Goal: Use online tool/utility: Utilize a website feature to perform a specific function

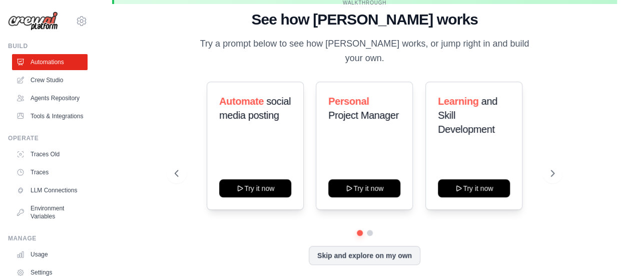
scroll to position [44, 0]
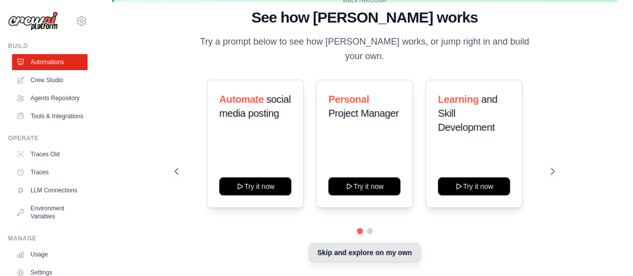
click at [393, 251] on button "Skip and explore on my own" at bounding box center [365, 252] width 112 height 19
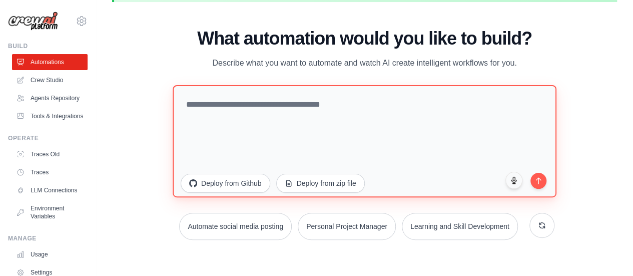
click at [321, 109] on textarea at bounding box center [365, 141] width 384 height 112
paste textarea "**********"
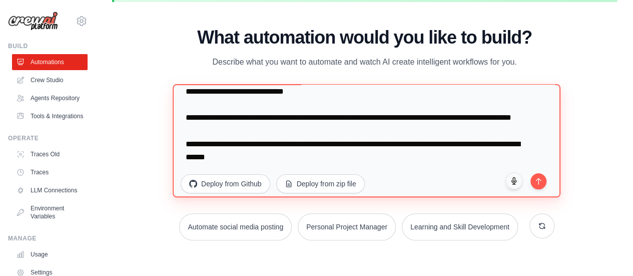
scroll to position [104, 0]
type textarea "**********"
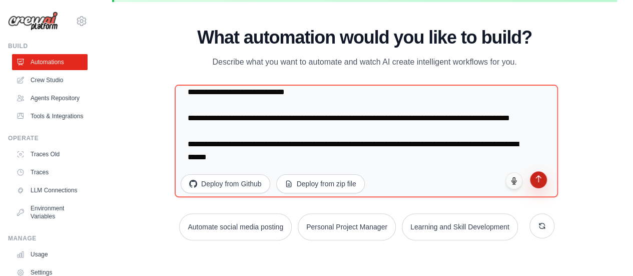
click at [540, 180] on icon "submit" at bounding box center [539, 178] width 9 height 9
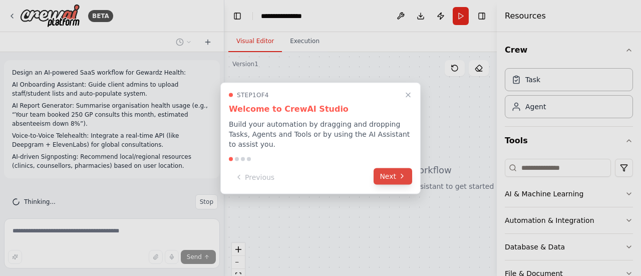
scroll to position [10, 0]
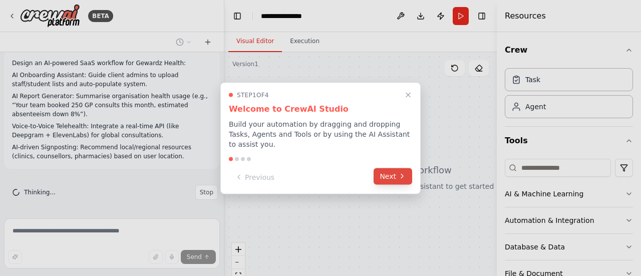
click at [386, 174] on button "Next" at bounding box center [392, 176] width 39 height 17
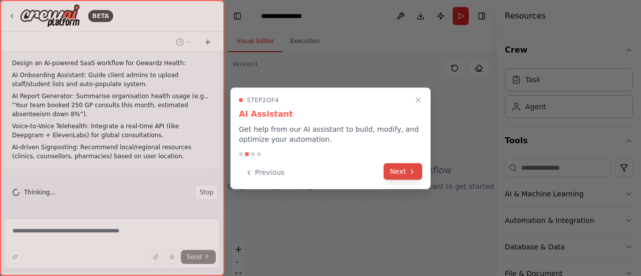
click at [388, 172] on button "Next" at bounding box center [402, 171] width 39 height 17
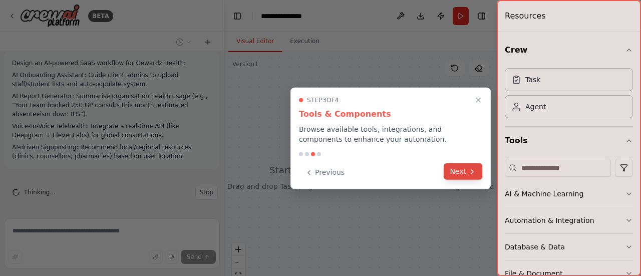
click at [480, 177] on button "Next" at bounding box center [462, 171] width 39 height 17
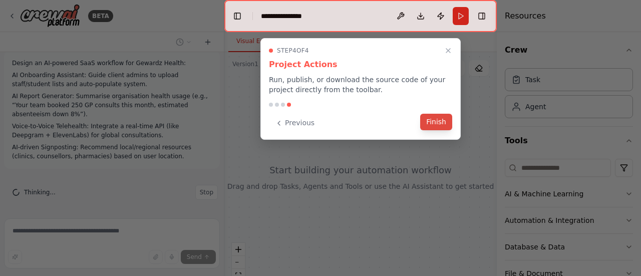
click at [444, 123] on button "Finish" at bounding box center [436, 122] width 32 height 17
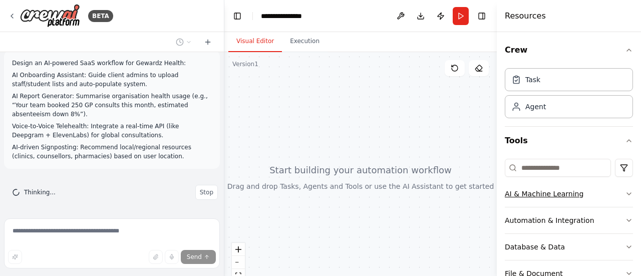
click at [612, 195] on button "AI & Machine Learning" at bounding box center [568, 194] width 128 height 26
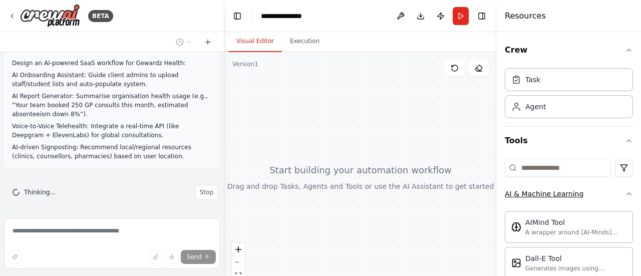
click at [612, 195] on button "AI & Machine Learning" at bounding box center [568, 194] width 128 height 26
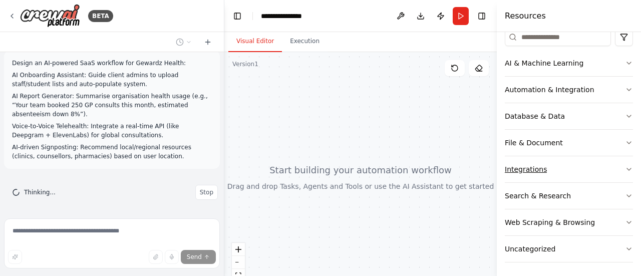
scroll to position [0, 0]
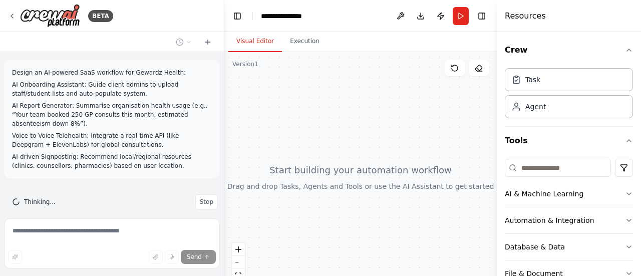
scroll to position [10, 0]
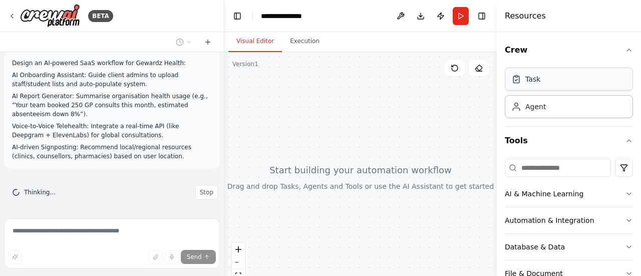
click at [543, 88] on div "Task" at bounding box center [568, 79] width 128 height 23
click at [536, 103] on div "Agent" at bounding box center [535, 106] width 21 height 10
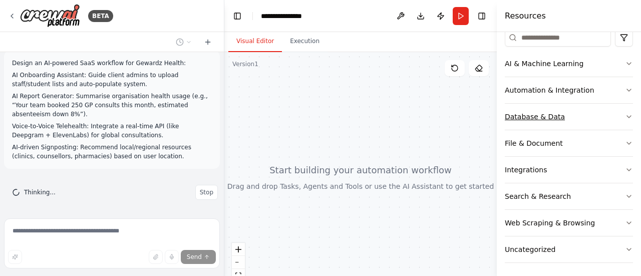
scroll to position [131, 0]
click at [603, 224] on button "Web Scraping & Browsing" at bounding box center [568, 222] width 128 height 26
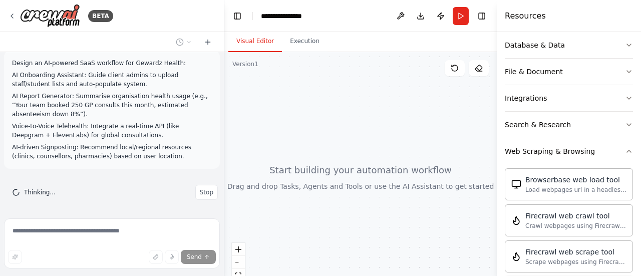
scroll to position [281, 0]
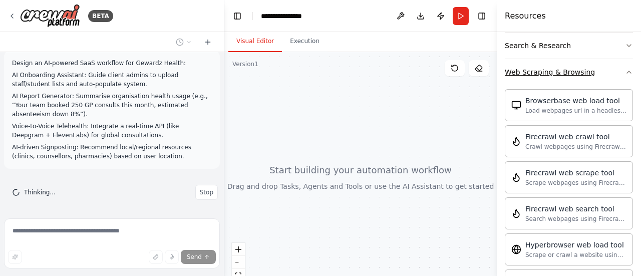
click at [613, 75] on button "Web Scraping & Browsing" at bounding box center [568, 72] width 128 height 26
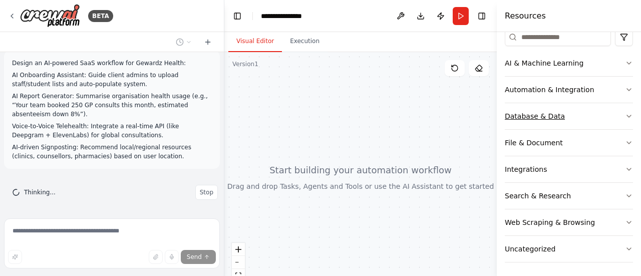
scroll to position [131, 0]
click at [284, 48] on button "Execution" at bounding box center [305, 41] width 46 height 21
